Goal: Entertainment & Leisure: Consume media (video, audio)

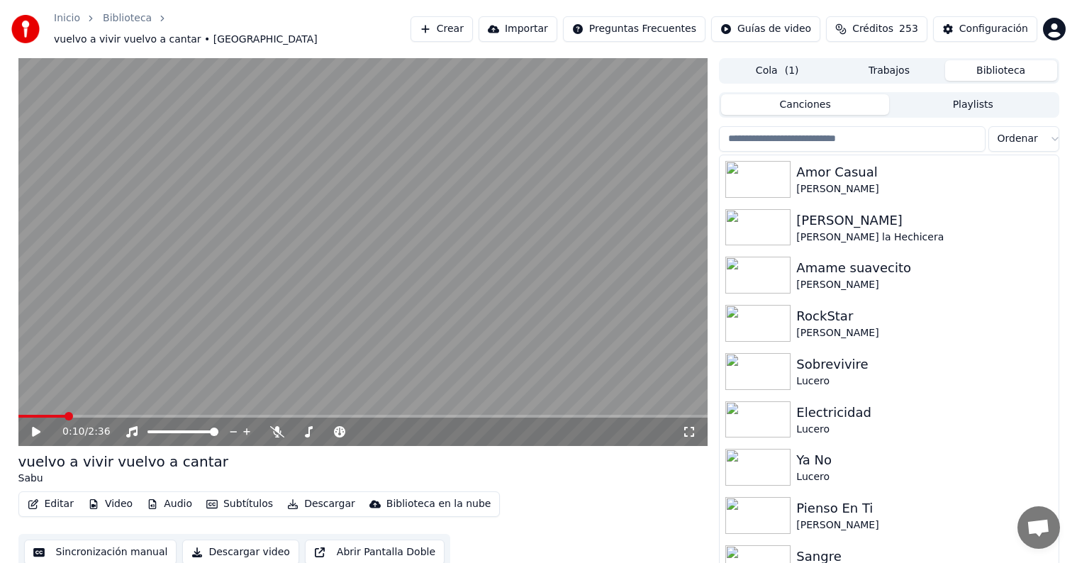
scroll to position [1, 0]
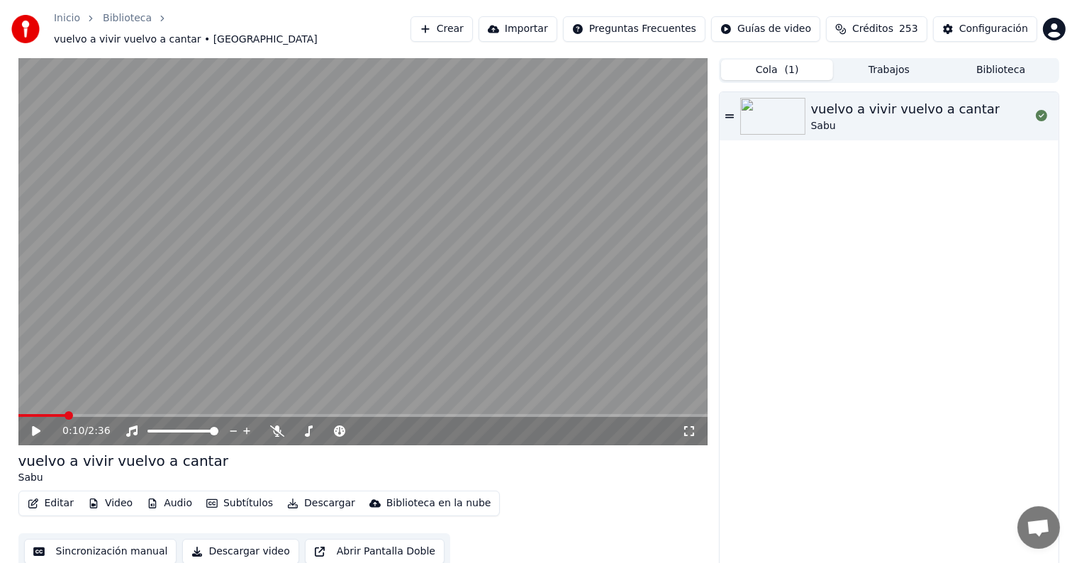
click at [784, 67] on button "Cola ( 1 )" at bounding box center [777, 70] width 112 height 21
click at [965, 75] on div "Cola ( 1 ) Trabajos Biblioteca" at bounding box center [889, 70] width 340 height 26
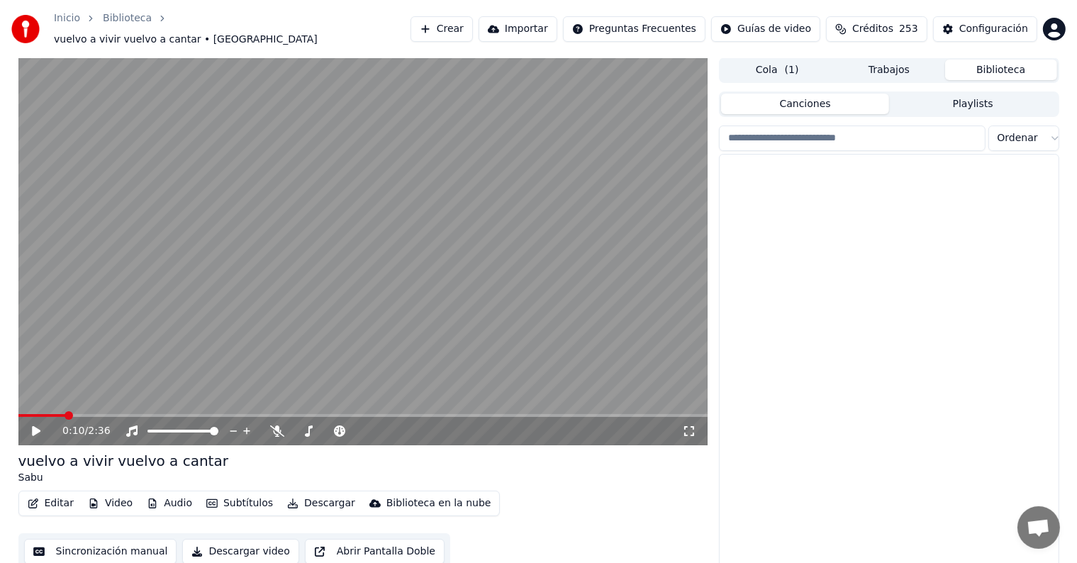
click at [977, 70] on button "Biblioteca" at bounding box center [1001, 70] width 112 height 21
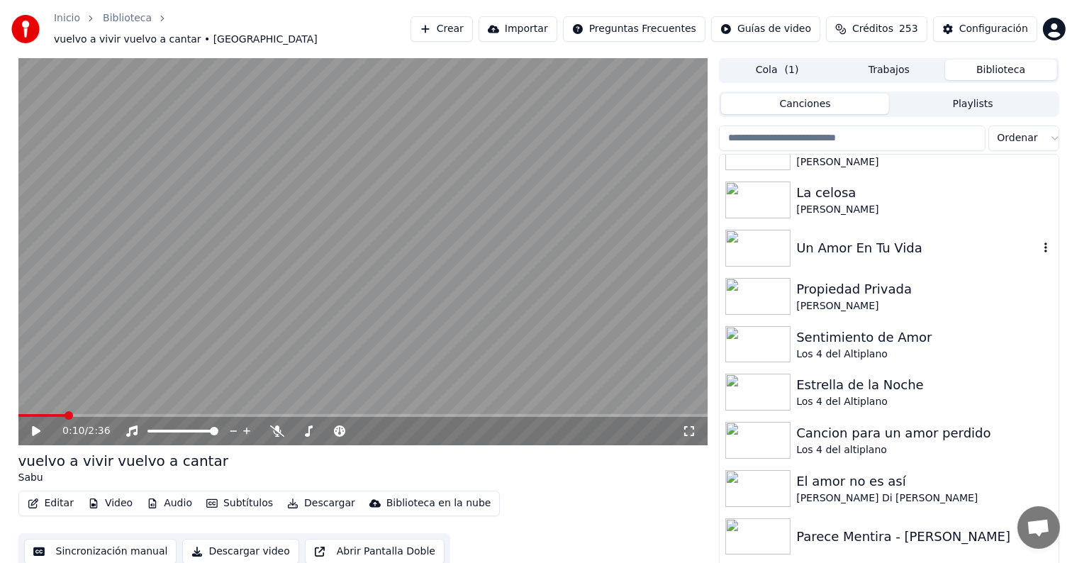
scroll to position [13000, 0]
click at [843, 238] on div "Un Amor En Tu Vida" at bounding box center [917, 248] width 242 height 20
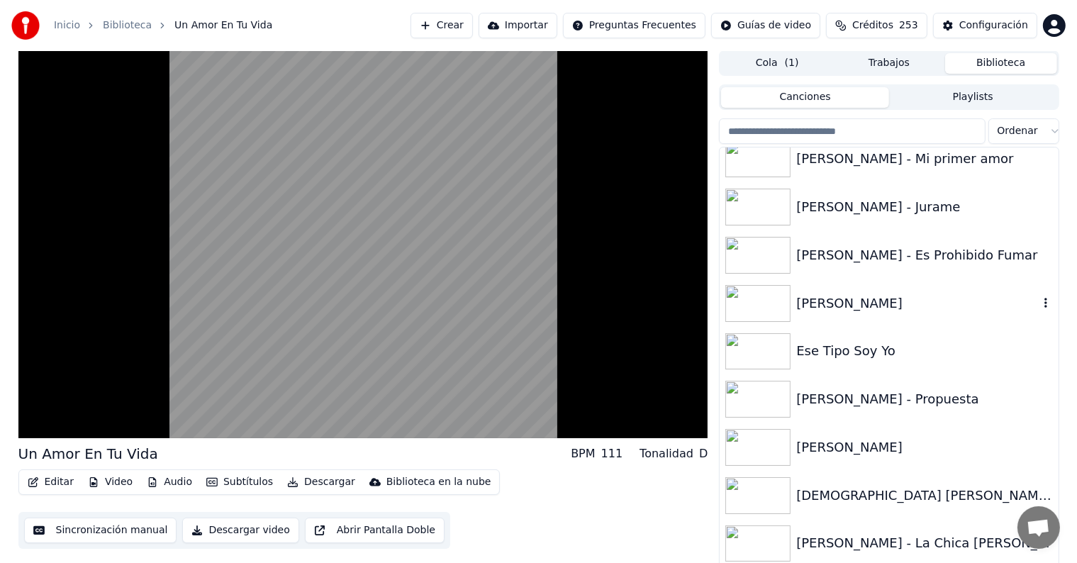
scroll to position [13758, 0]
click at [832, 383] on div "[PERSON_NAME] - Propuesta" at bounding box center [889, 398] width 338 height 48
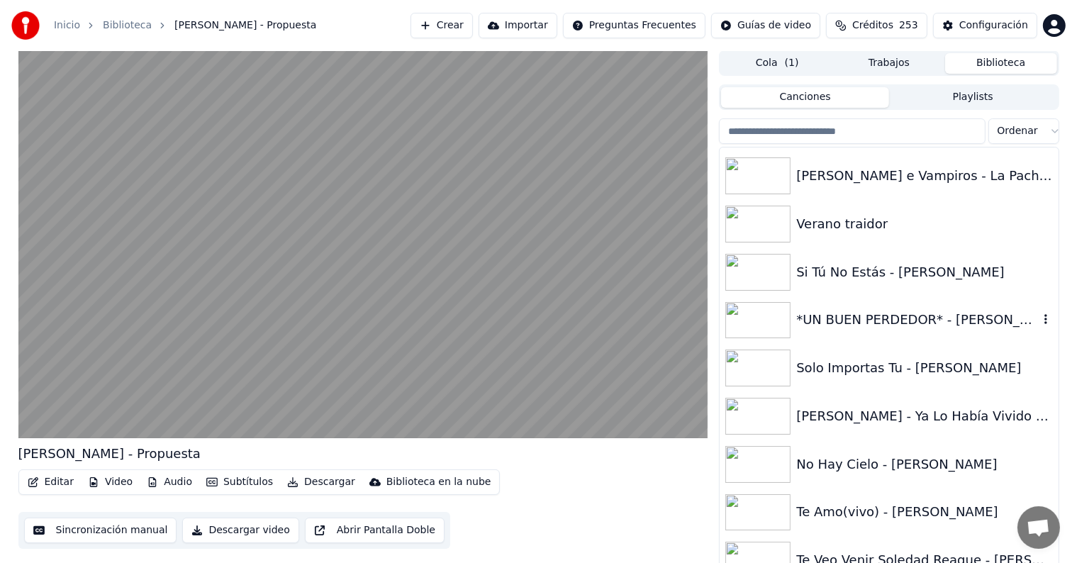
scroll to position [14563, 0]
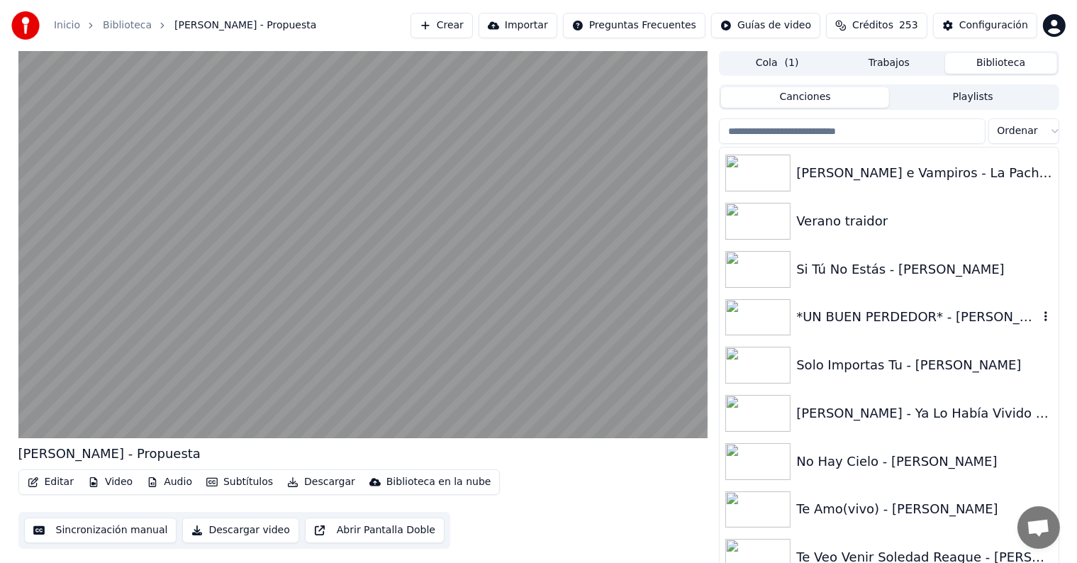
click at [833, 313] on div "*UN BUEN PERDEDOR* - [PERSON_NAME] - 1984" at bounding box center [917, 317] width 242 height 20
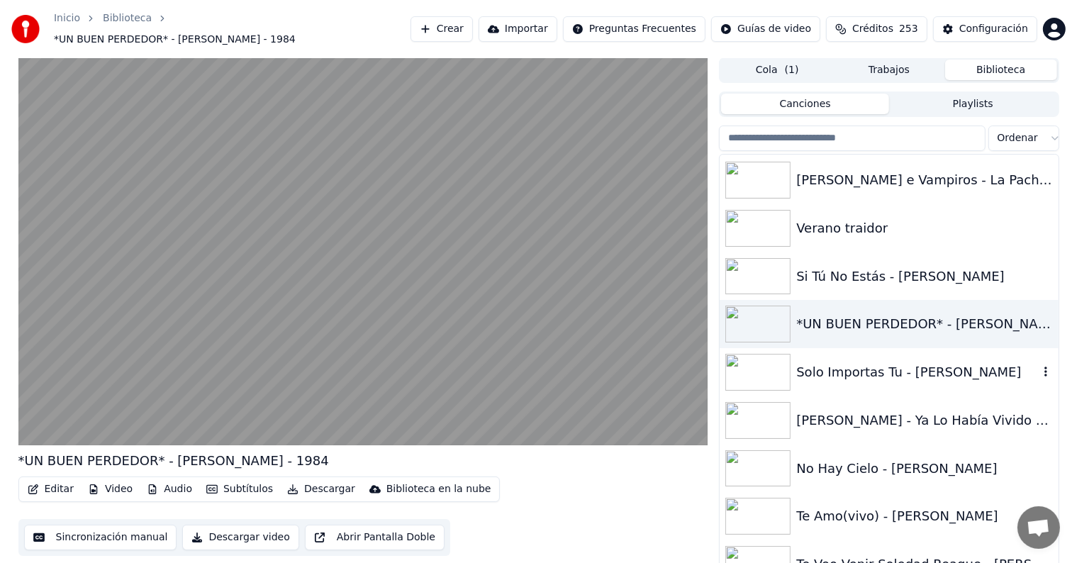
click at [834, 362] on div "Solo Importas Tu - [PERSON_NAME]" at bounding box center [917, 372] width 242 height 20
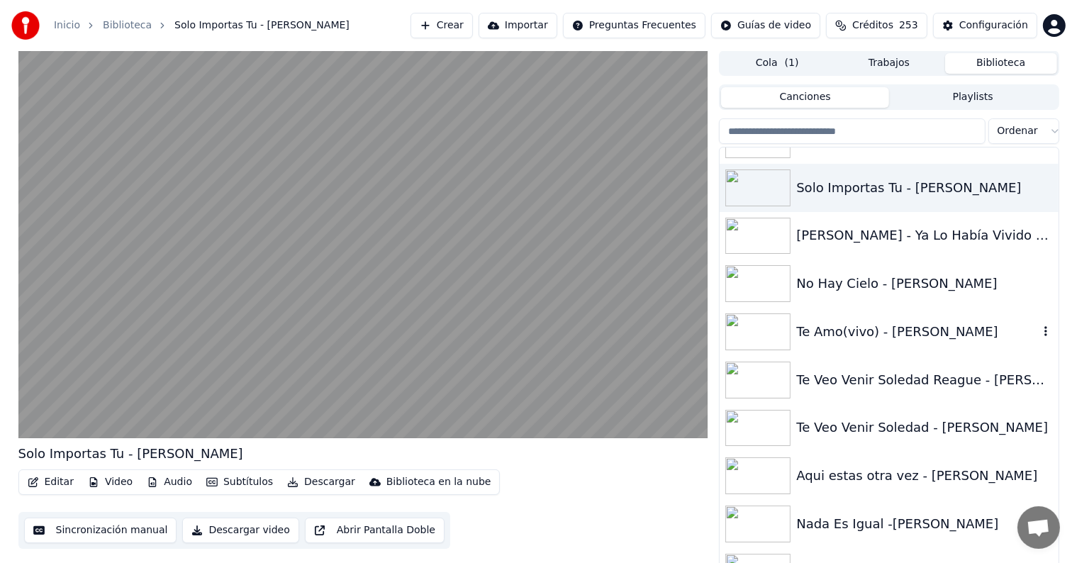
scroll to position [14747, 0]
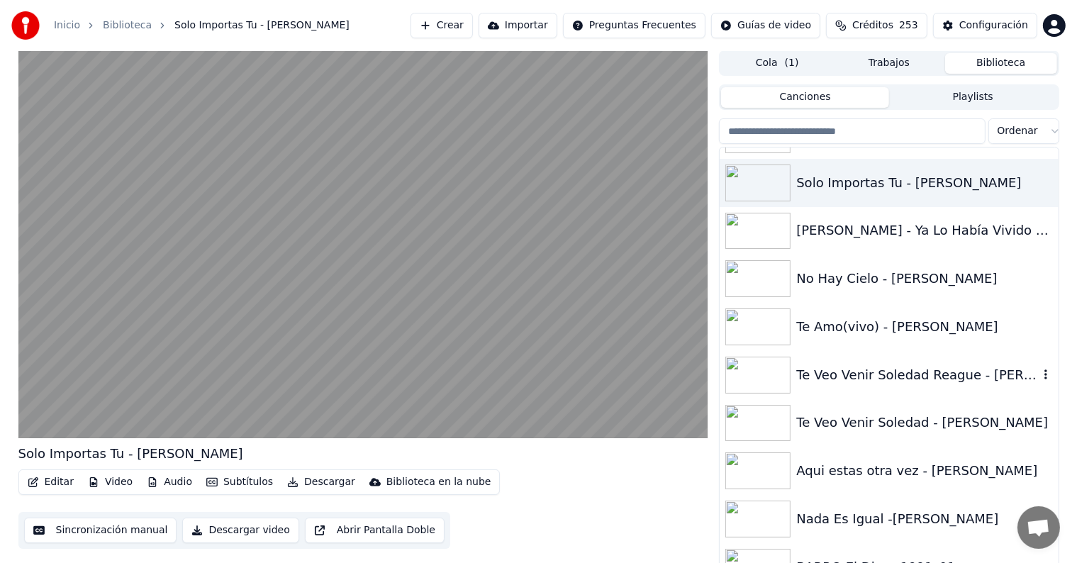
click at [834, 359] on div "Te Veo Venir Soledad Reague - [PERSON_NAME]" at bounding box center [889, 375] width 338 height 48
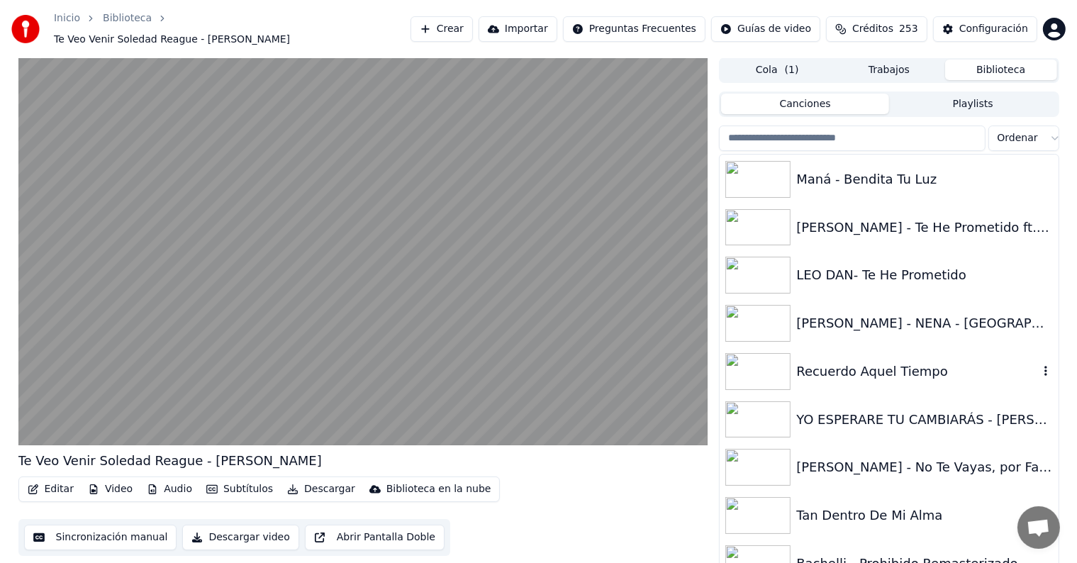
scroll to position [15575, 0]
click at [831, 369] on div "Recuerdo Aquel Tiempo" at bounding box center [917, 373] width 242 height 20
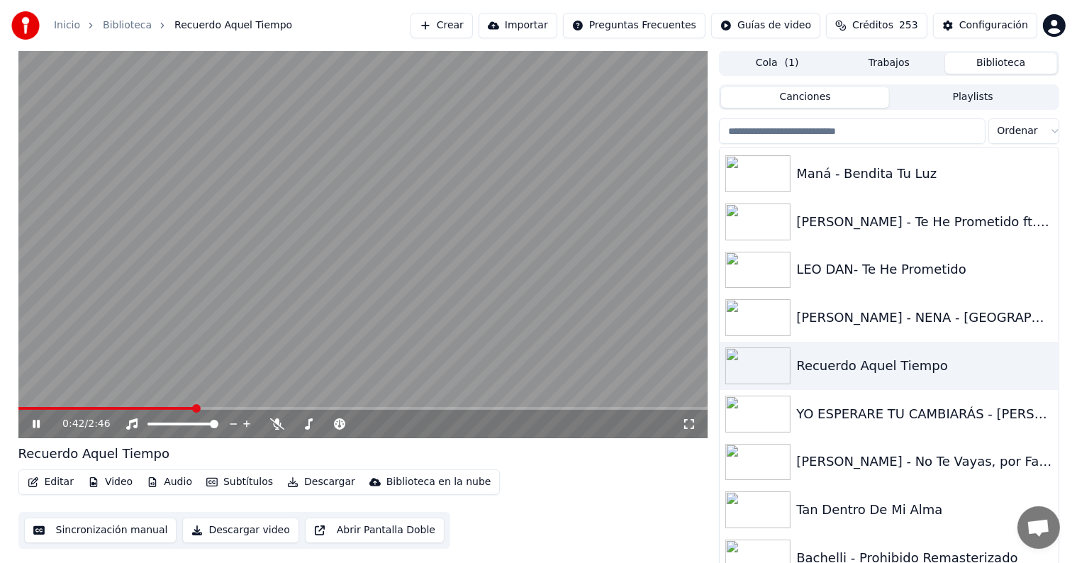
click at [62, 406] on video at bounding box center [363, 244] width 690 height 388
click at [277, 424] on icon at bounding box center [277, 423] width 14 height 11
click at [96, 399] on video at bounding box center [363, 244] width 690 height 388
click at [88, 409] on span at bounding box center [86, 408] width 137 height 3
click at [52, 487] on button "Editar" at bounding box center [50, 482] width 57 height 20
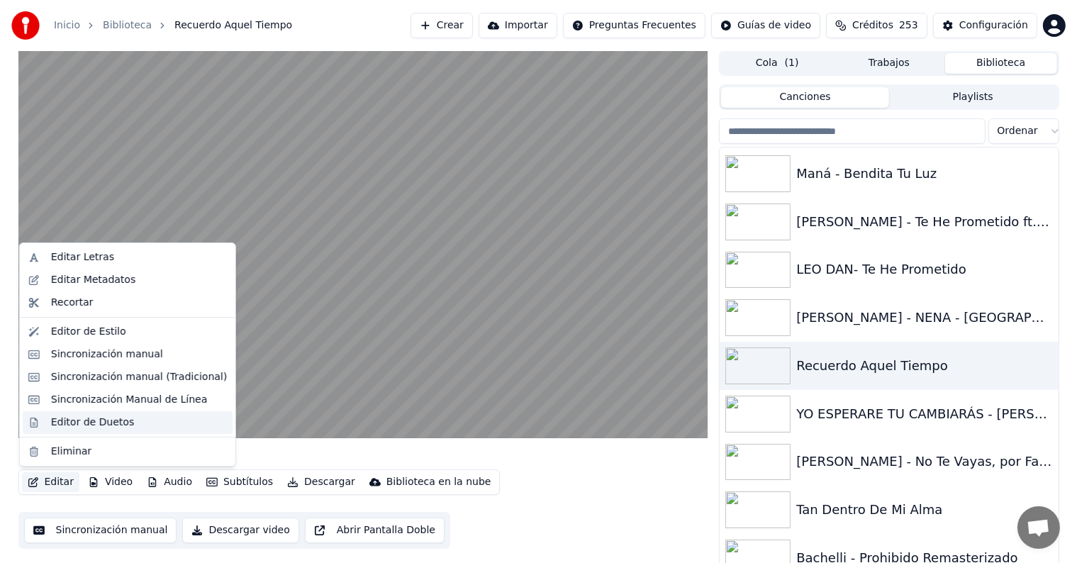
click at [54, 426] on div "Editor de Duetos" at bounding box center [92, 423] width 83 height 14
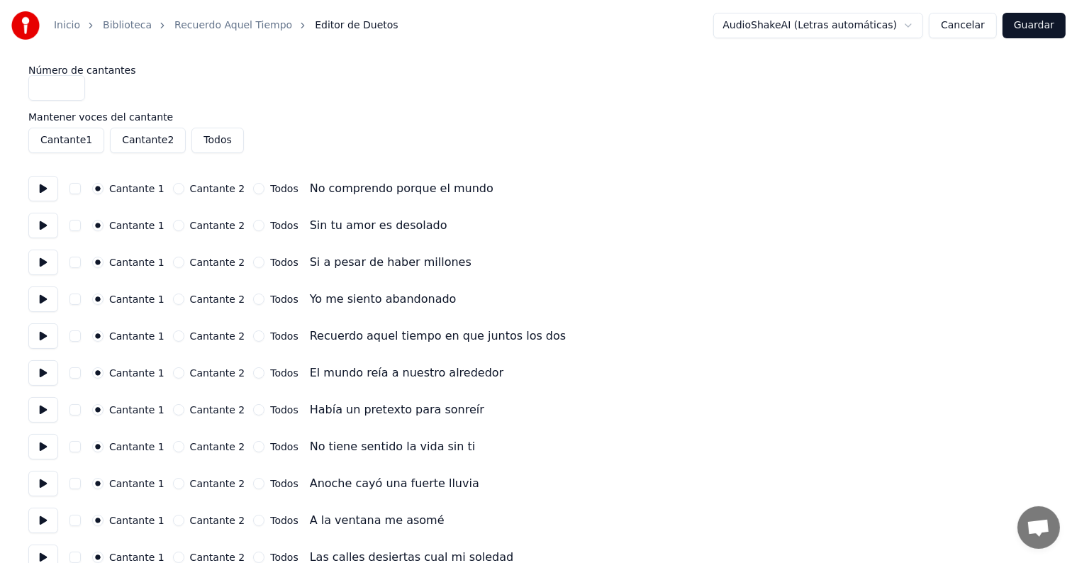
click at [79, 335] on button "button" at bounding box center [75, 336] width 11 height 11
click at [81, 367] on button "button" at bounding box center [75, 372] width 11 height 11
click at [81, 409] on button "button" at bounding box center [75, 409] width 11 height 11
click at [81, 445] on button "button" at bounding box center [75, 446] width 11 height 11
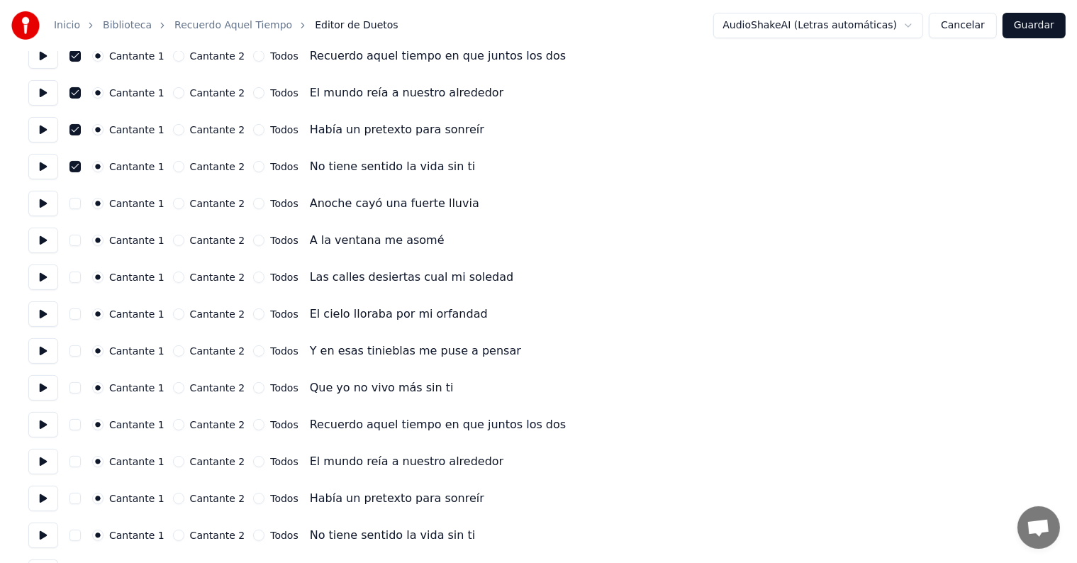
scroll to position [281, 0]
click at [41, 419] on button at bounding box center [43, 424] width 30 height 26
click at [81, 422] on button "button" at bounding box center [75, 423] width 11 height 11
click at [81, 458] on button "button" at bounding box center [75, 460] width 11 height 11
click at [81, 498] on button "button" at bounding box center [75, 497] width 11 height 11
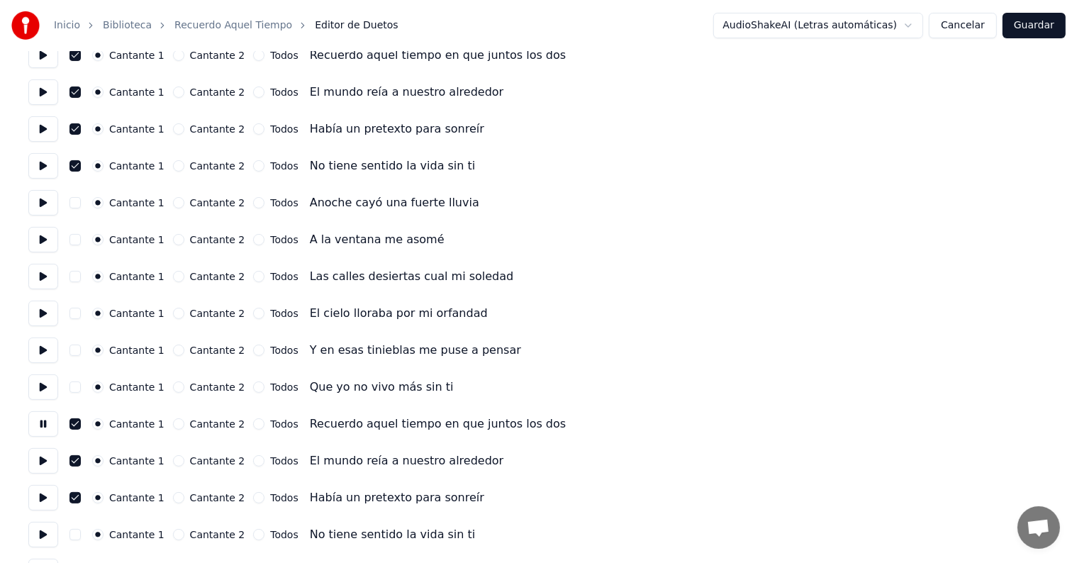
click at [81, 535] on button "button" at bounding box center [75, 534] width 11 height 11
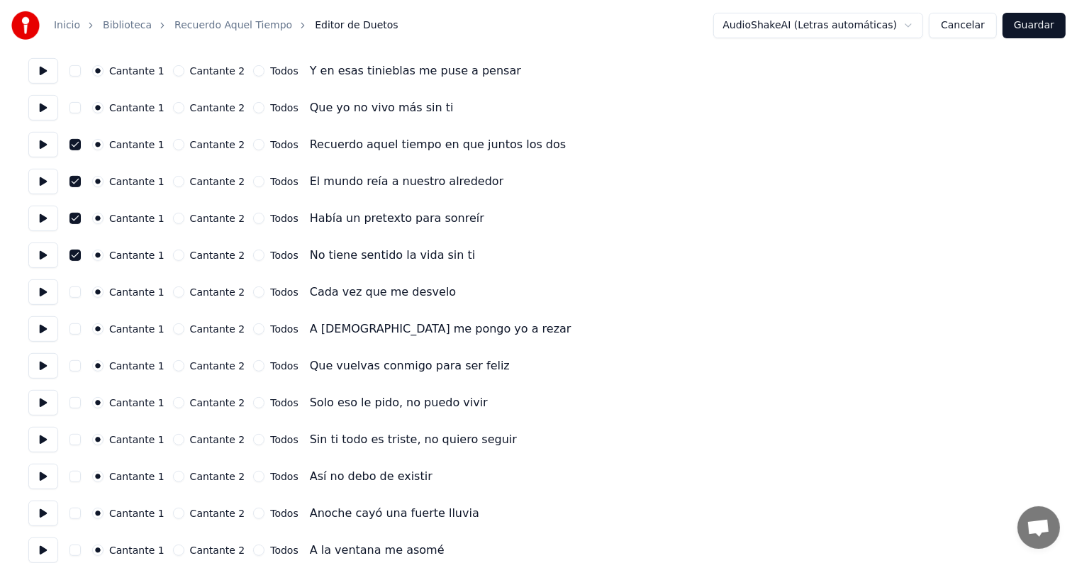
scroll to position [561, 0]
click at [41, 436] on button at bounding box center [43, 439] width 30 height 26
click at [48, 474] on button at bounding box center [43, 476] width 30 height 26
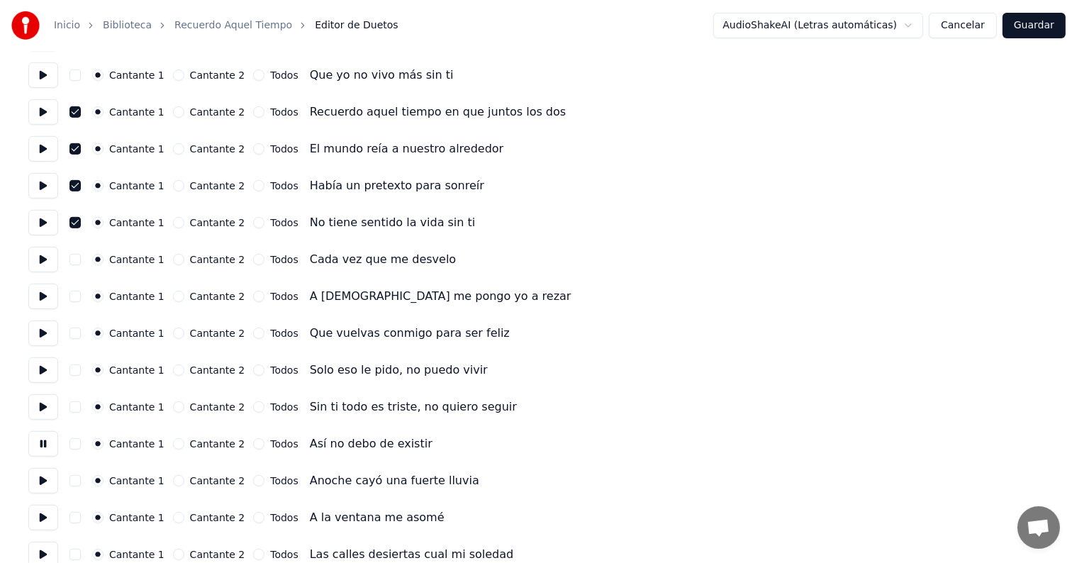
scroll to position [594, 0]
click at [49, 481] on button at bounding box center [43, 480] width 30 height 26
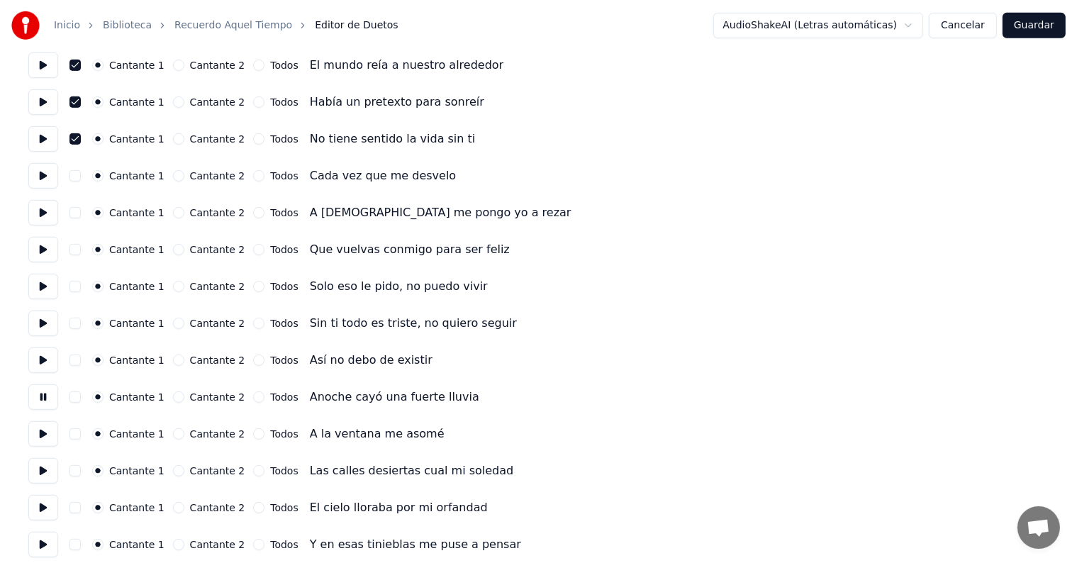
scroll to position [677, 0]
click at [50, 501] on button at bounding box center [43, 507] width 30 height 26
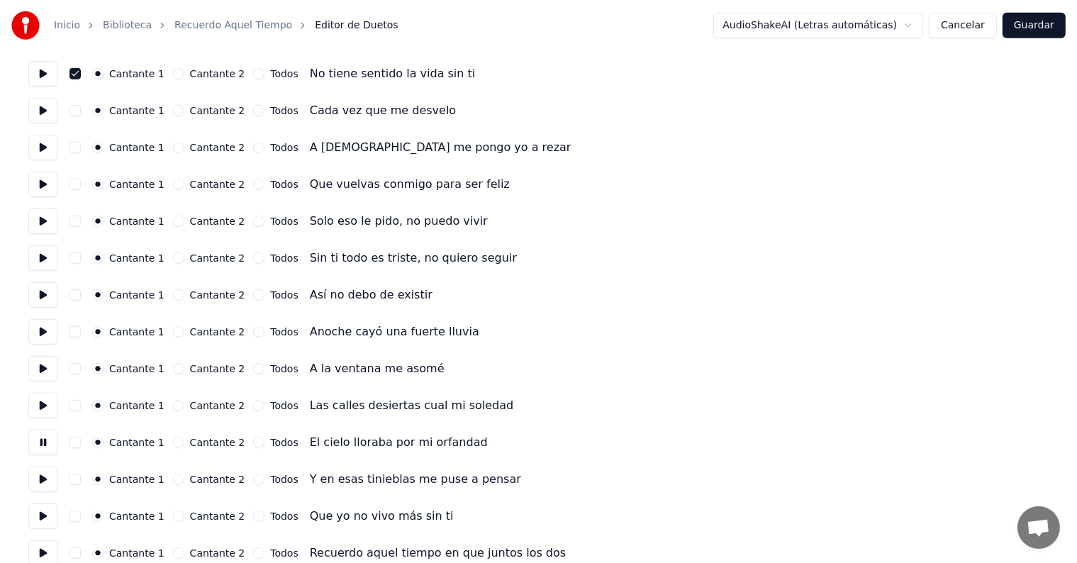
scroll to position [743, 0]
click at [51, 511] on button at bounding box center [43, 516] width 30 height 26
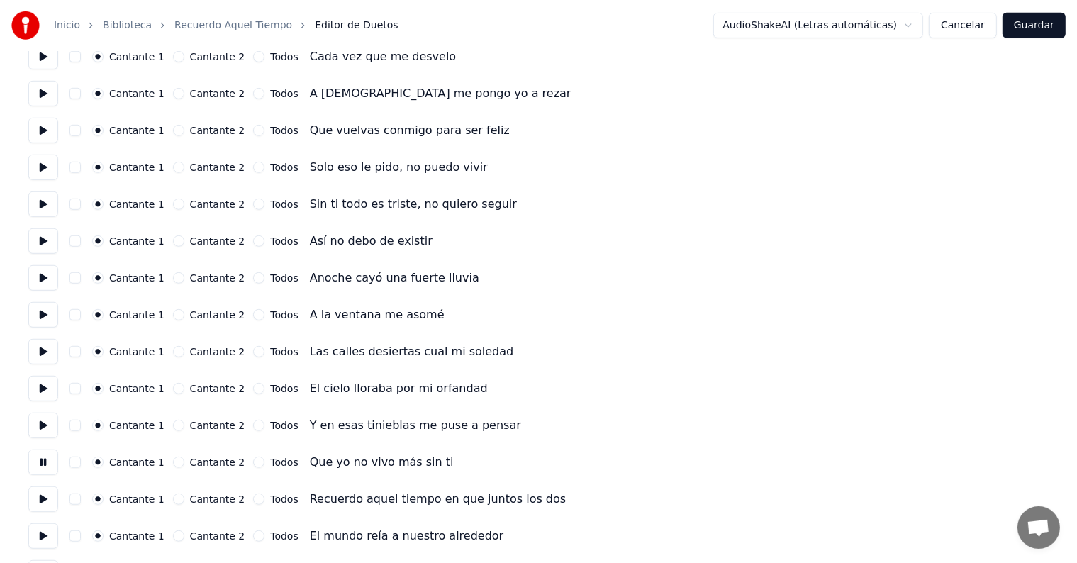
scroll to position [804, 0]
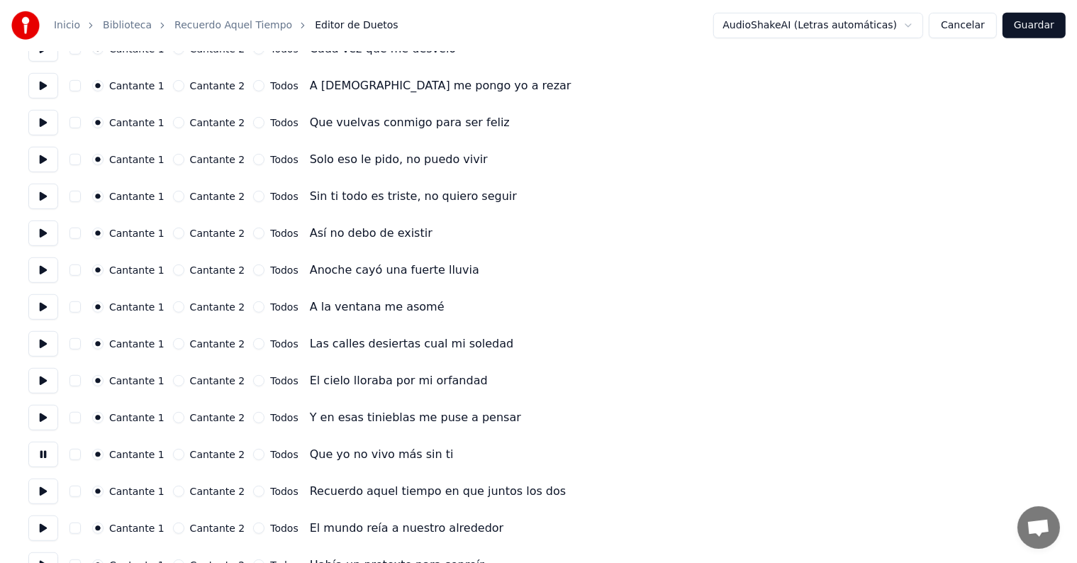
click at [80, 491] on button "button" at bounding box center [75, 491] width 11 height 11
click at [80, 528] on button "button" at bounding box center [75, 528] width 11 height 11
click at [52, 492] on button at bounding box center [43, 492] width 30 height 26
click at [39, 533] on button at bounding box center [43, 529] width 30 height 26
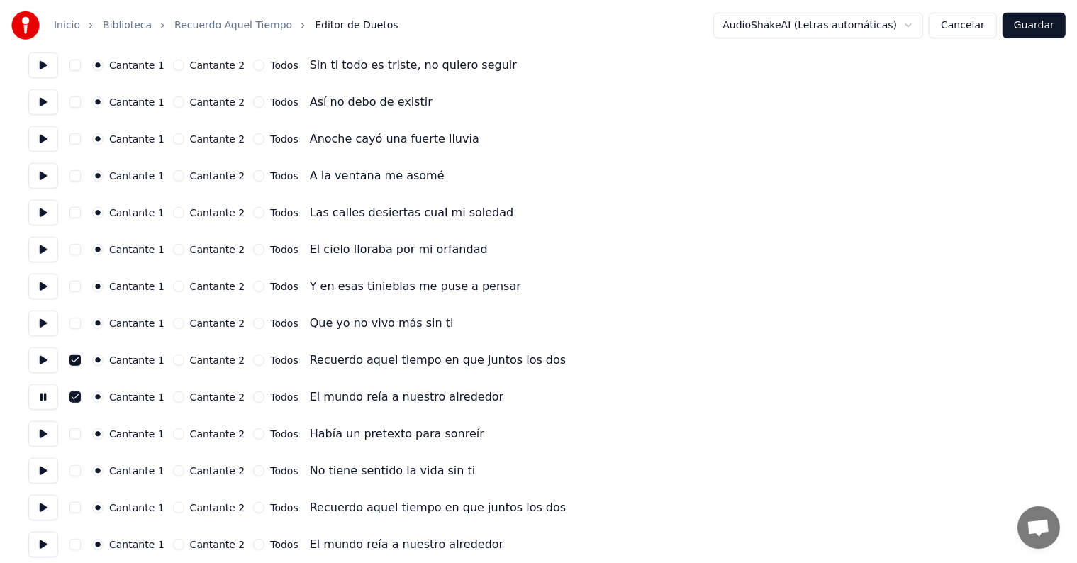
scroll to position [942, 0]
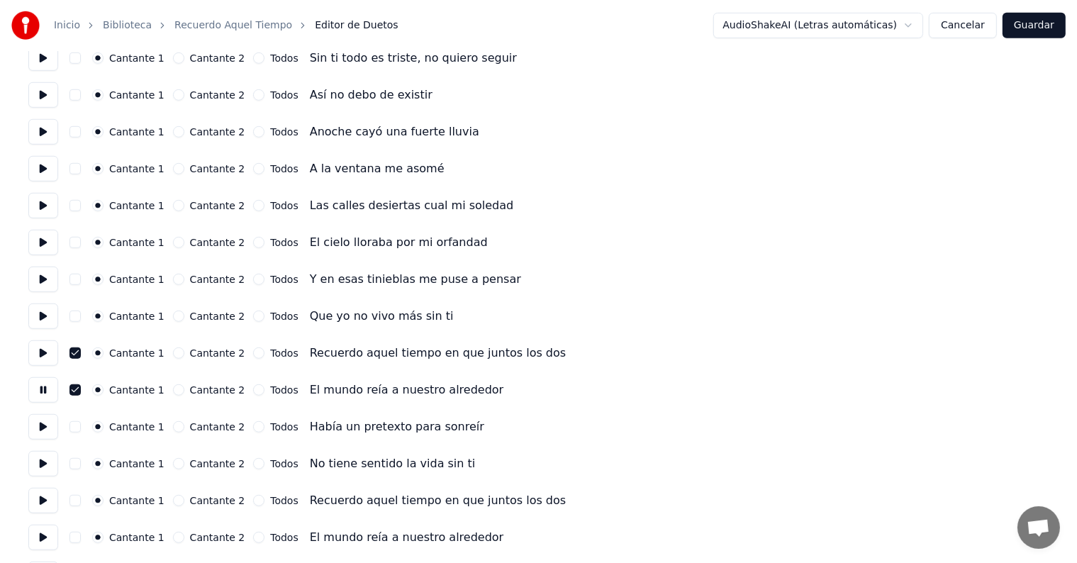
click at [81, 427] on button "button" at bounding box center [75, 426] width 11 height 11
click at [78, 465] on button "button" at bounding box center [75, 463] width 11 height 11
click at [58, 529] on button at bounding box center [43, 538] width 30 height 26
click at [79, 501] on button "button" at bounding box center [75, 500] width 11 height 11
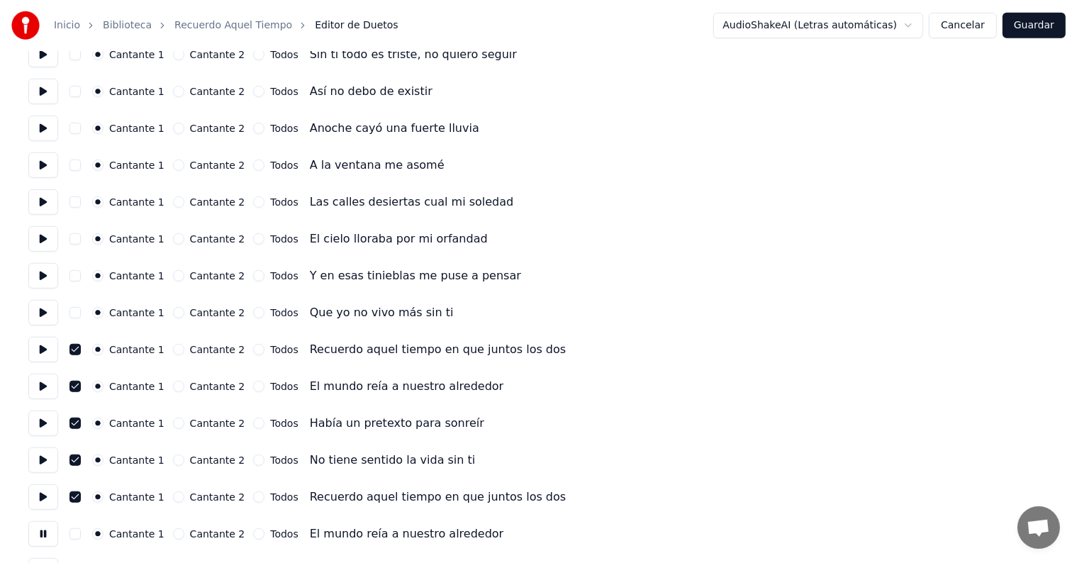
click at [40, 492] on button at bounding box center [43, 497] width 30 height 26
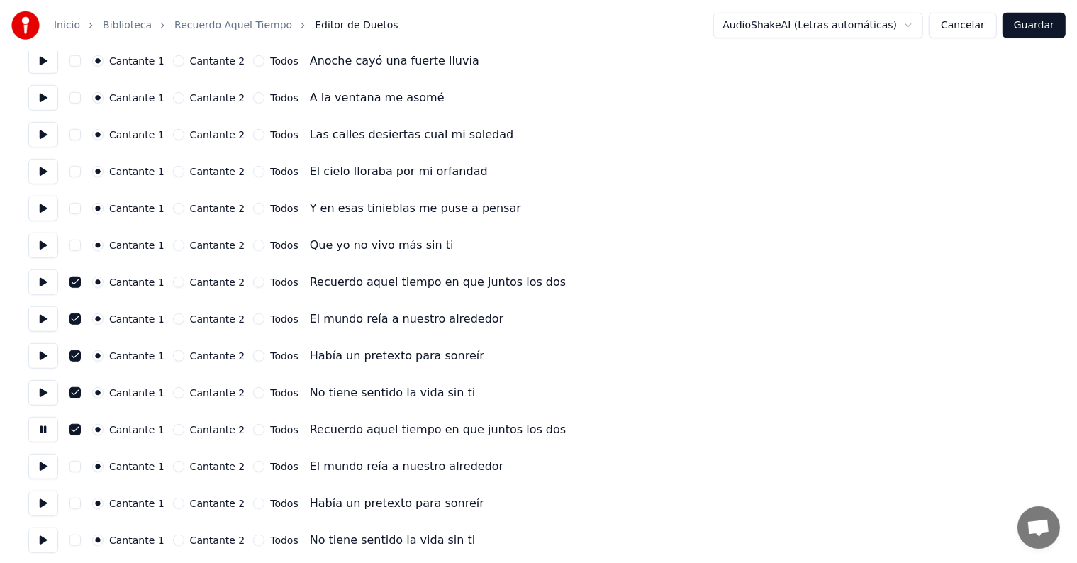
scroll to position [1017, 0]
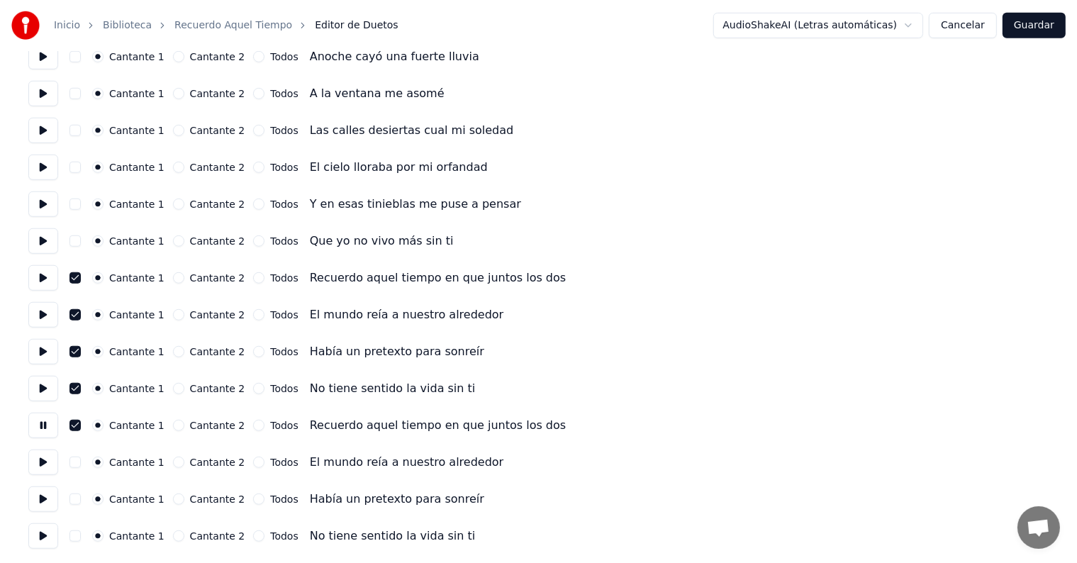
click at [80, 462] on button "button" at bounding box center [75, 462] width 11 height 11
click at [79, 496] on button "button" at bounding box center [75, 499] width 11 height 11
click at [41, 503] on button at bounding box center [43, 500] width 30 height 26
click at [81, 538] on button "button" at bounding box center [75, 536] width 11 height 11
click at [38, 539] on button at bounding box center [43, 536] width 30 height 26
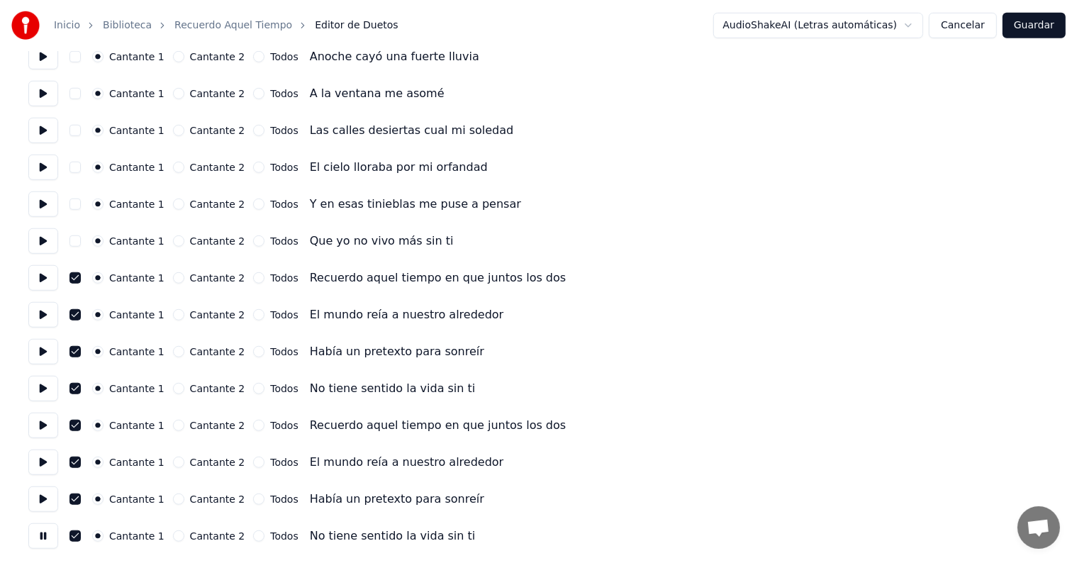
click at [1043, 26] on button "Guardar" at bounding box center [1034, 26] width 63 height 26
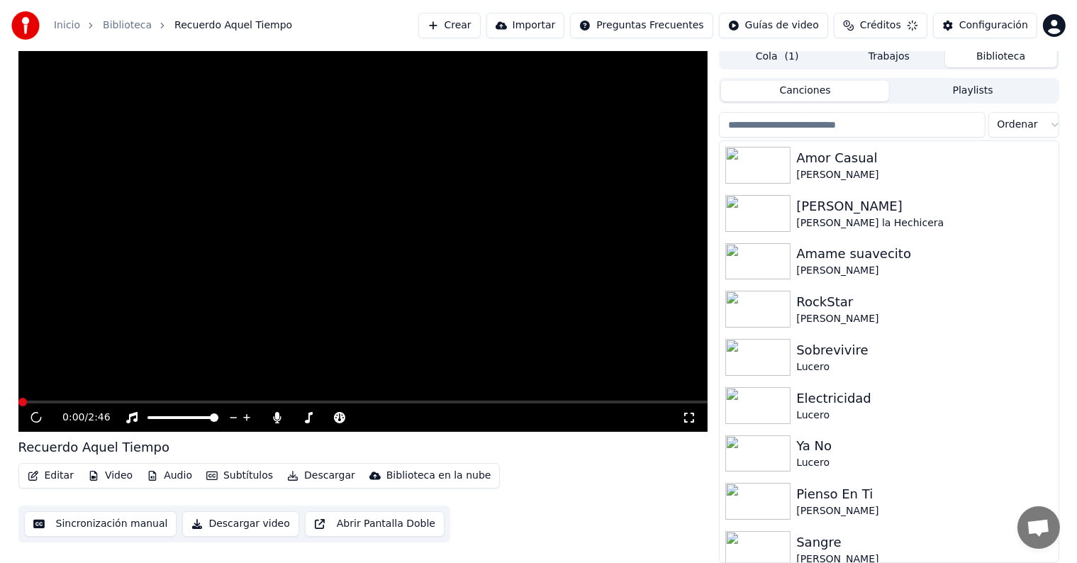
scroll to position [6, 0]
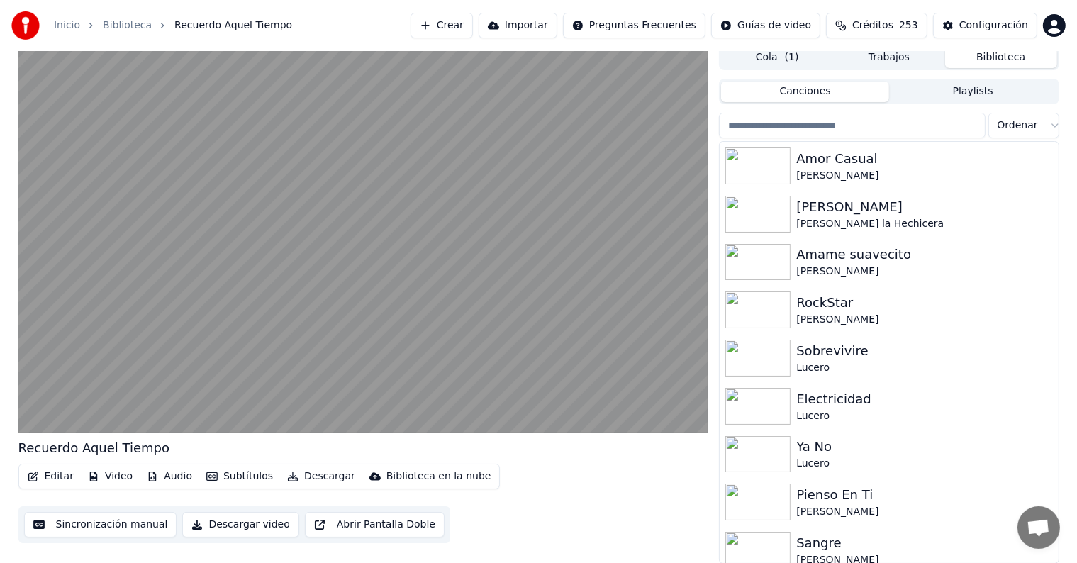
click at [190, 296] on video at bounding box center [363, 239] width 690 height 388
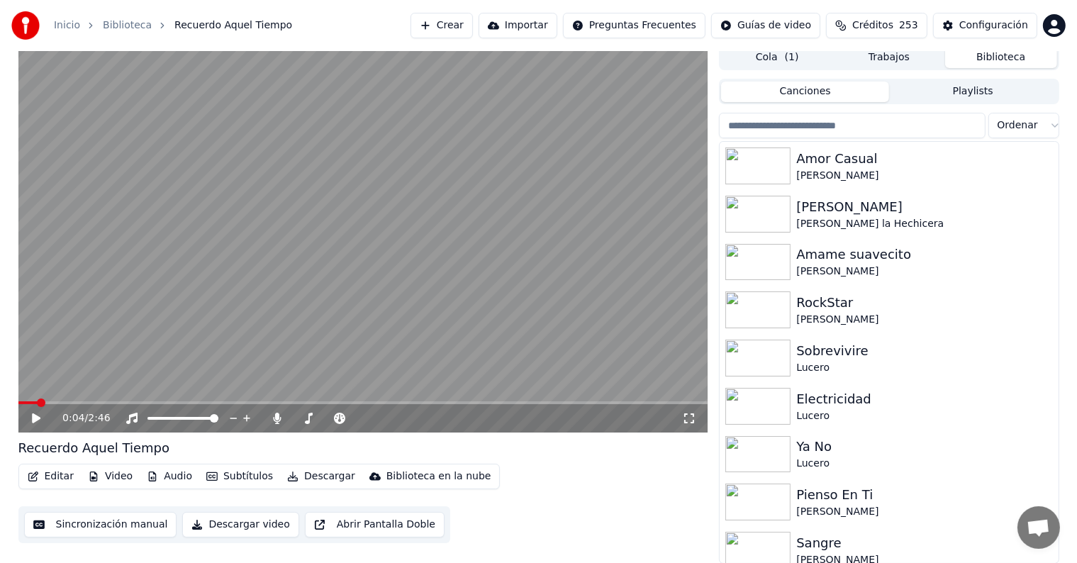
click at [276, 414] on icon at bounding box center [278, 418] width 8 height 11
click at [24, 414] on div "0:04 / 2:46" at bounding box center [363, 418] width 679 height 14
click at [28, 411] on div "0:04 / 2:46" at bounding box center [363, 418] width 679 height 14
click at [34, 425] on div "0:04 / 2:46" at bounding box center [363, 418] width 679 height 14
click at [38, 421] on icon at bounding box center [46, 418] width 33 height 11
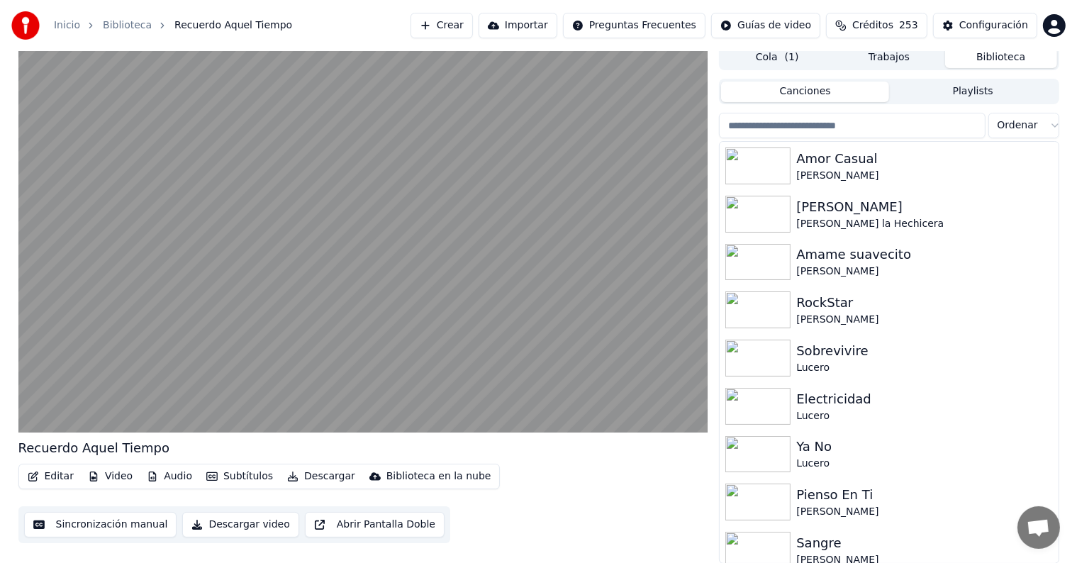
click at [62, 354] on video at bounding box center [363, 239] width 690 height 388
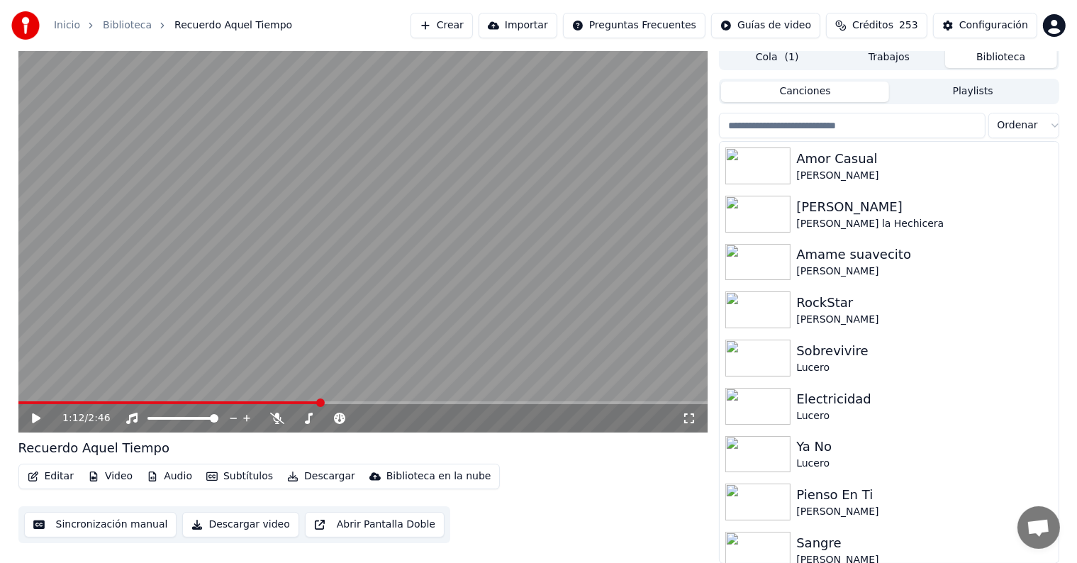
click at [28, 424] on div "1:12 / 2:46" at bounding box center [363, 418] width 679 height 14
click at [30, 415] on icon at bounding box center [46, 418] width 33 height 11
click at [31, 421] on icon at bounding box center [46, 418] width 33 height 11
click at [299, 476] on button "Descargar" at bounding box center [321, 477] width 79 height 20
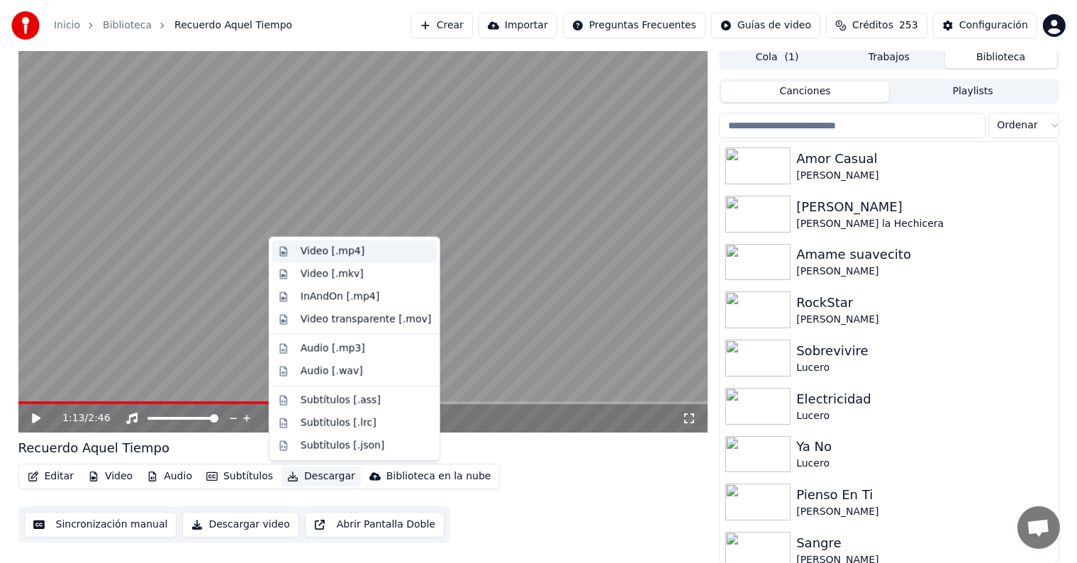
click at [309, 254] on div "Video [.mp4]" at bounding box center [333, 252] width 64 height 14
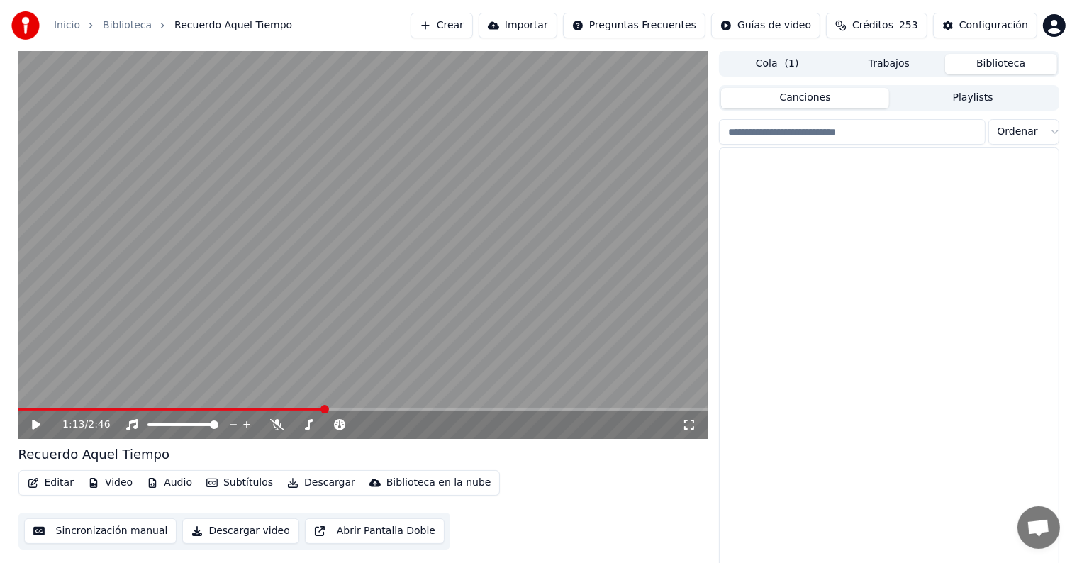
click at [1003, 62] on button "Biblioteca" at bounding box center [1001, 64] width 112 height 21
